Goal: Navigation & Orientation: Find specific page/section

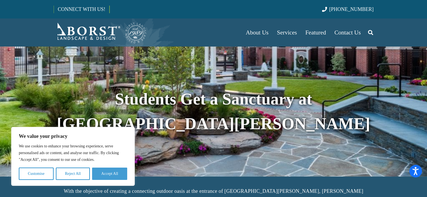
click at [111, 177] on button "Accept All" at bounding box center [109, 174] width 35 height 12
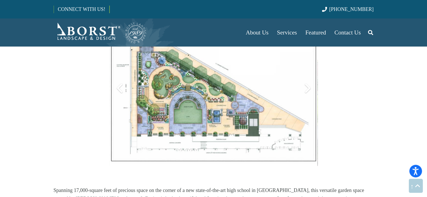
scroll to position [187, 0]
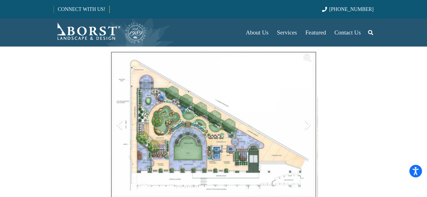
click at [187, 122] on img at bounding box center [213, 124] width 208 height 155
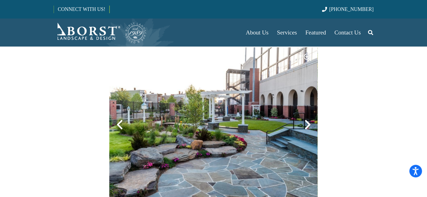
click at [120, 115] on div at bounding box center [119, 125] width 20 height 20
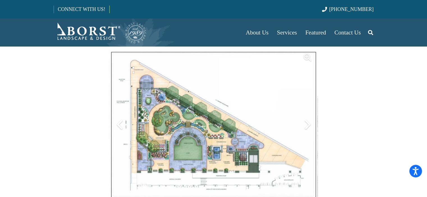
click at [120, 115] on div at bounding box center [119, 125] width 20 height 20
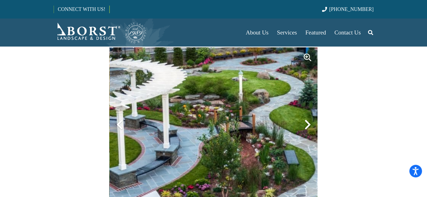
click at [120, 115] on div at bounding box center [119, 125] width 20 height 20
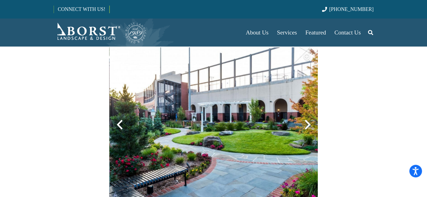
click at [120, 115] on div at bounding box center [119, 125] width 20 height 20
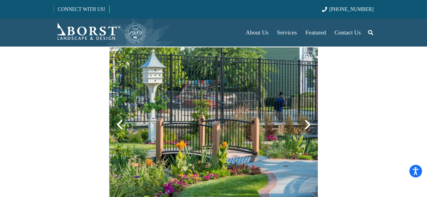
click at [120, 115] on div at bounding box center [119, 125] width 20 height 20
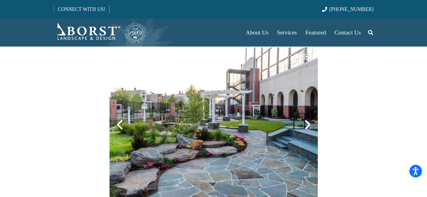
click at [120, 115] on div at bounding box center [119, 125] width 20 height 20
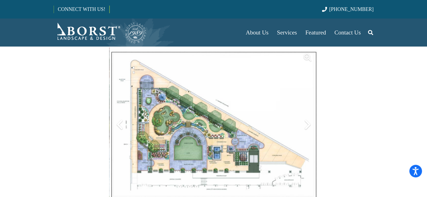
click at [312, 115] on div at bounding box center [307, 125] width 20 height 20
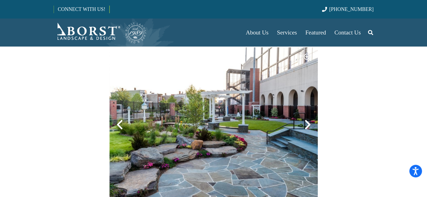
click at [309, 115] on div at bounding box center [307, 125] width 20 height 20
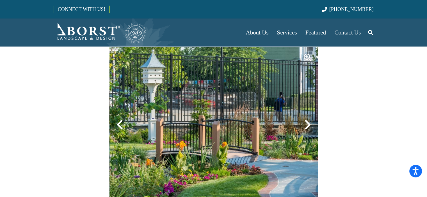
click at [309, 116] on div at bounding box center [307, 125] width 20 height 20
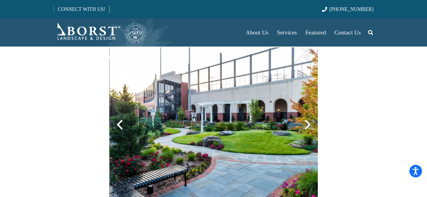
click at [306, 117] on div at bounding box center [307, 125] width 20 height 20
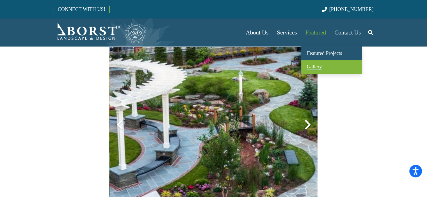
click at [318, 64] on span "Gallery" at bounding box center [314, 67] width 15 height 6
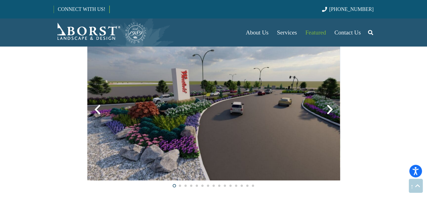
scroll to position [1479, 0]
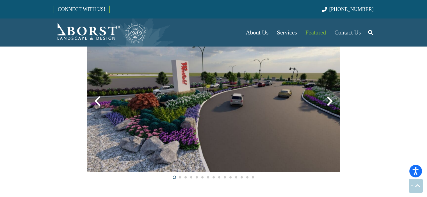
click at [193, 108] on img at bounding box center [213, 101] width 253 height 142
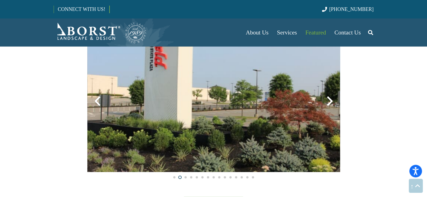
click at [333, 99] on div at bounding box center [330, 101] width 20 height 20
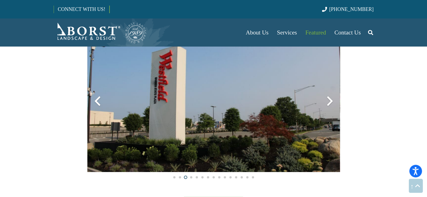
click at [331, 99] on div at bounding box center [330, 101] width 20 height 20
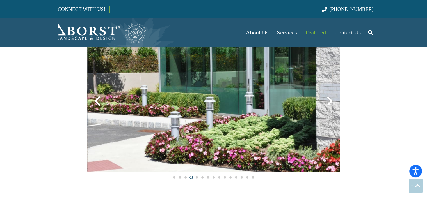
click at [329, 100] on div at bounding box center [330, 101] width 20 height 20
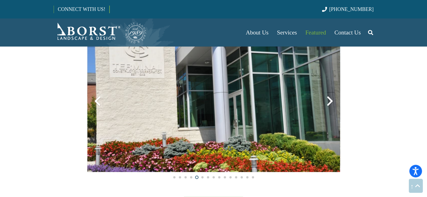
click at [327, 102] on div at bounding box center [330, 101] width 20 height 20
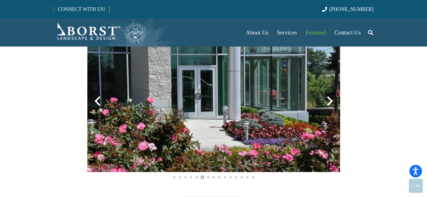
click at [327, 102] on div at bounding box center [330, 101] width 20 height 20
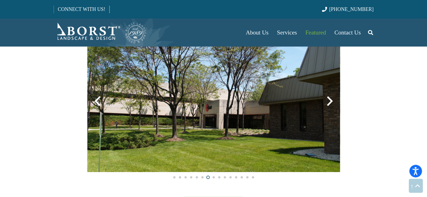
click at [327, 102] on div at bounding box center [330, 101] width 20 height 20
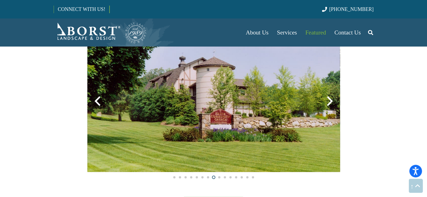
click at [327, 102] on div at bounding box center [330, 101] width 20 height 20
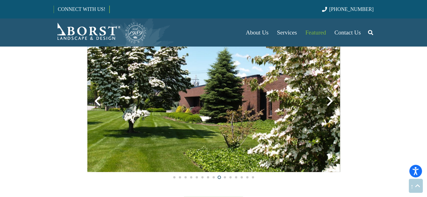
click at [327, 102] on div at bounding box center [330, 101] width 20 height 20
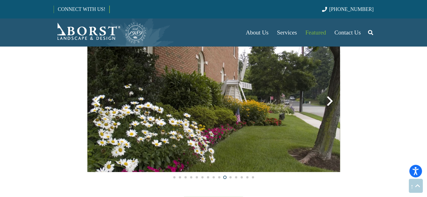
click at [327, 102] on div at bounding box center [330, 101] width 20 height 20
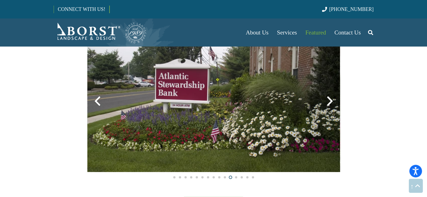
click at [327, 102] on div at bounding box center [330, 101] width 20 height 20
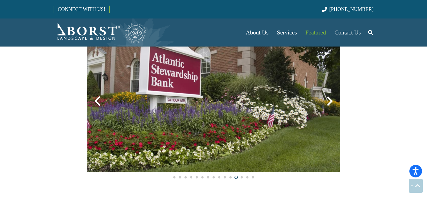
click at [327, 102] on div at bounding box center [330, 101] width 20 height 20
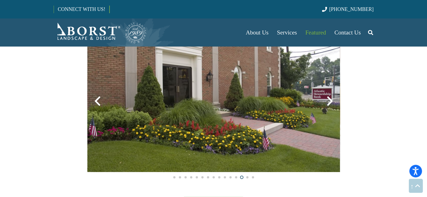
click at [327, 102] on div at bounding box center [330, 101] width 20 height 20
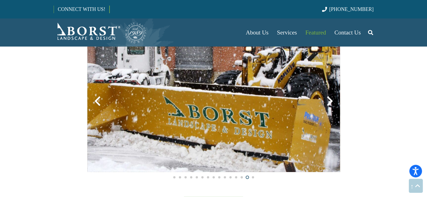
click at [327, 102] on div at bounding box center [330, 101] width 20 height 20
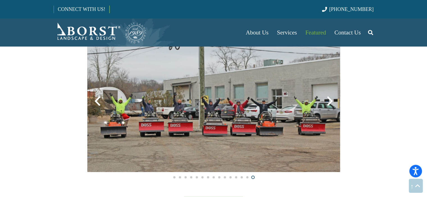
click at [327, 102] on div at bounding box center [330, 101] width 20 height 20
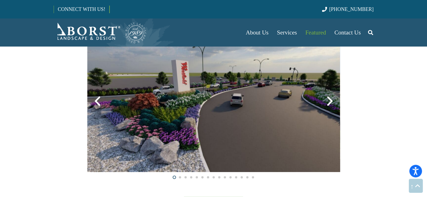
click at [327, 102] on div at bounding box center [330, 101] width 20 height 20
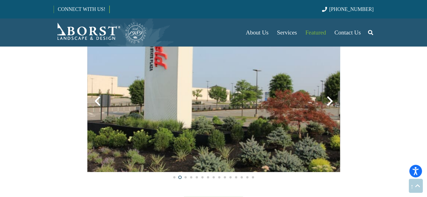
click at [327, 102] on div at bounding box center [330, 101] width 20 height 20
